Goal: Transaction & Acquisition: Book appointment/travel/reservation

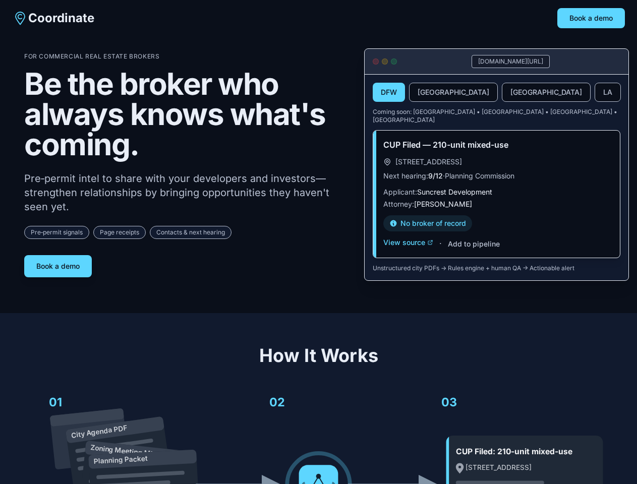
click at [318, 242] on div "For Commercial Real Estate Brokers Be the broker who always knows what's coming…" at bounding box center [186, 164] width 324 height 225
click at [591, 18] on button "Book a demo" at bounding box center [591, 18] width 68 height 20
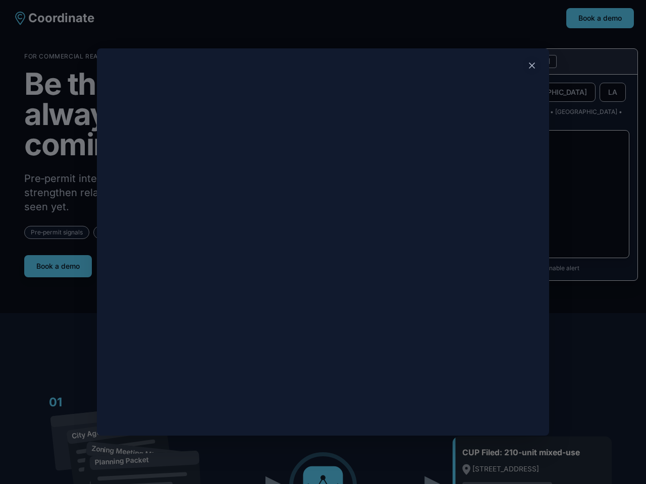
click at [58, 262] on div at bounding box center [323, 242] width 646 height 484
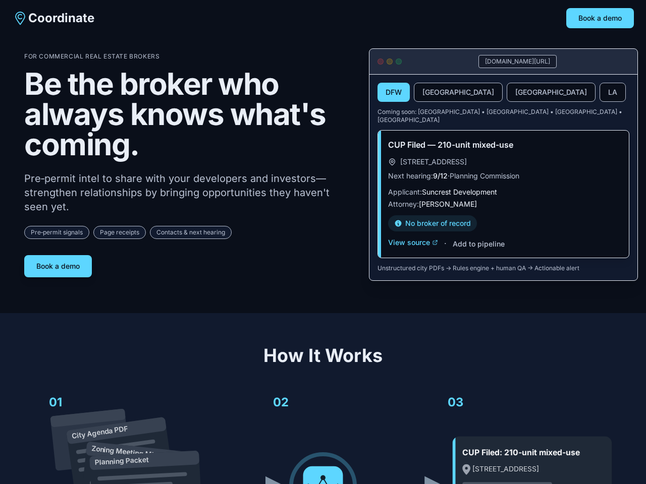
click at [389, 93] on button "DFW" at bounding box center [393, 92] width 32 height 19
click at [429, 93] on button "[GEOGRAPHIC_DATA]" at bounding box center [458, 92] width 89 height 19
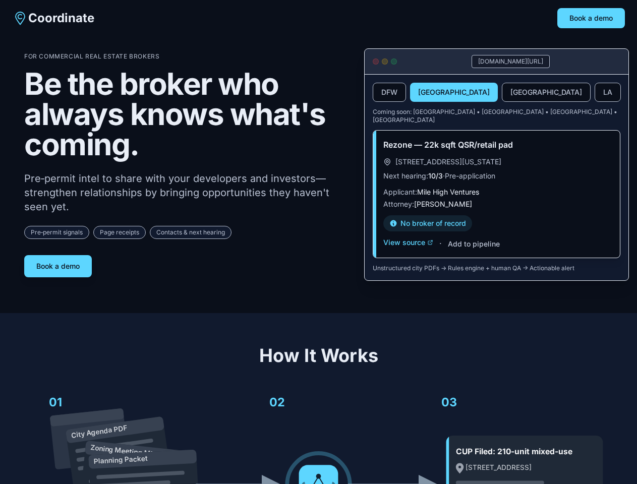
click at [502, 93] on button "[GEOGRAPHIC_DATA]" at bounding box center [546, 92] width 89 height 19
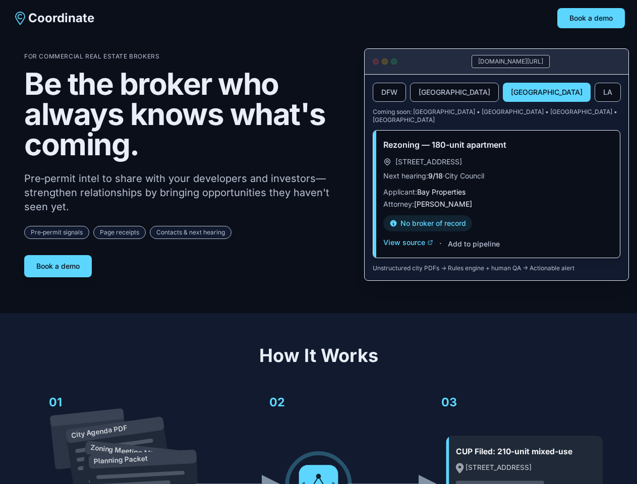
click at [595, 93] on button "LA" at bounding box center [608, 92] width 26 height 19
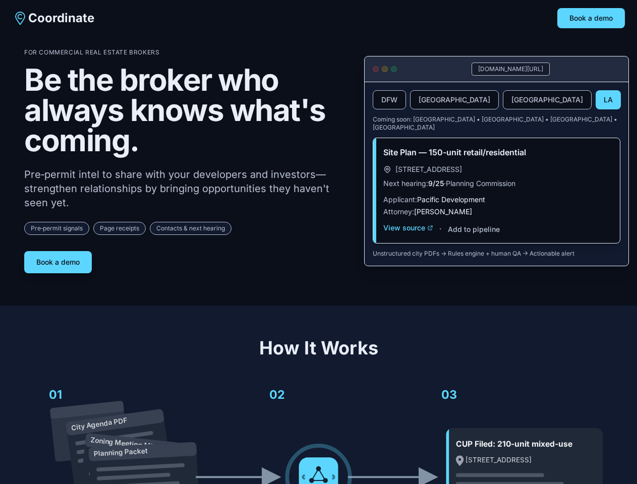
click at [408, 235] on div "Site Plan — 150-unit retail/residential [STREET_ADDRESS] Next hearing: 9/25 · P…" at bounding box center [496, 190] width 247 height 105
click at [473, 237] on div "Site Plan — 150-unit retail/residential [STREET_ADDRESS] Next hearing: 9/25 · P…" at bounding box center [496, 190] width 247 height 105
